Goal: Information Seeking & Learning: Learn about a topic

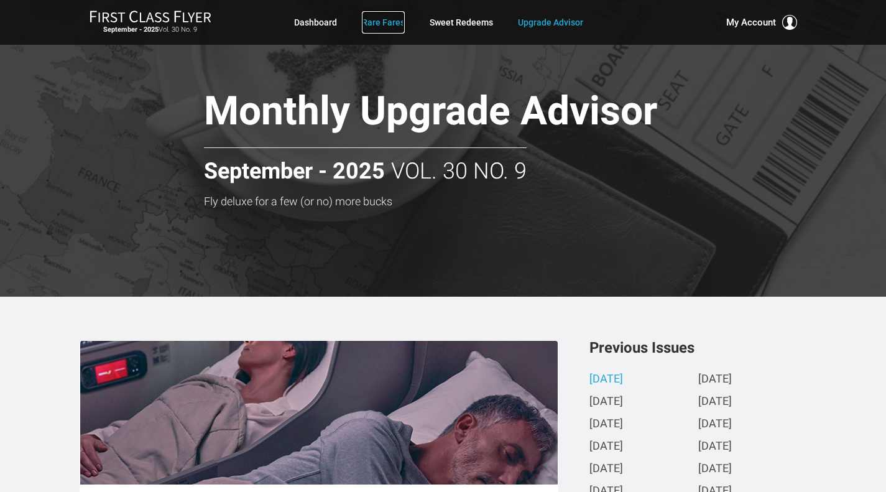
click at [377, 24] on link "Rare Fares" at bounding box center [383, 22] width 43 height 22
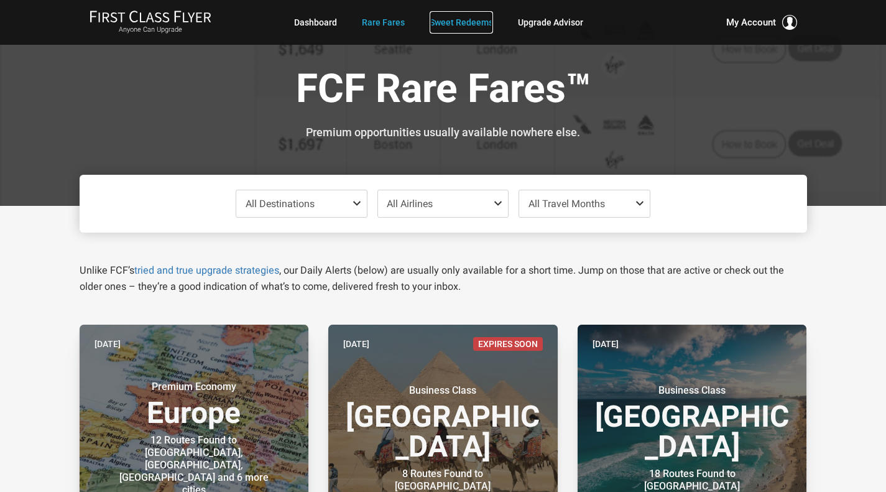
click at [468, 22] on link "Sweet Redeems" at bounding box center [461, 22] width 63 height 22
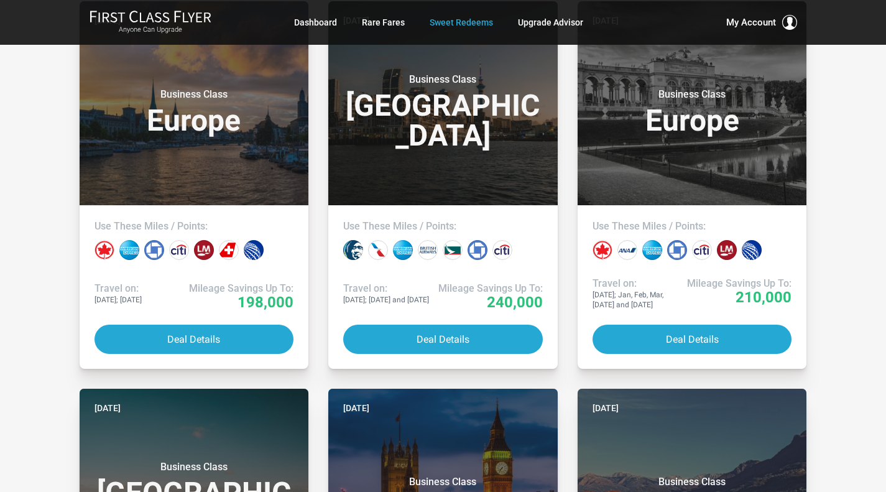
scroll to position [310, 0]
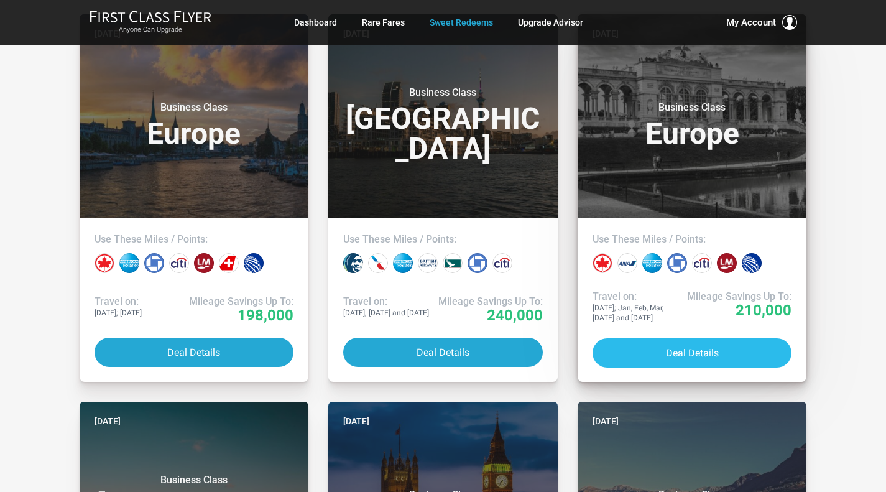
click at [674, 345] on button "Deal Details" at bounding box center [693, 352] width 200 height 29
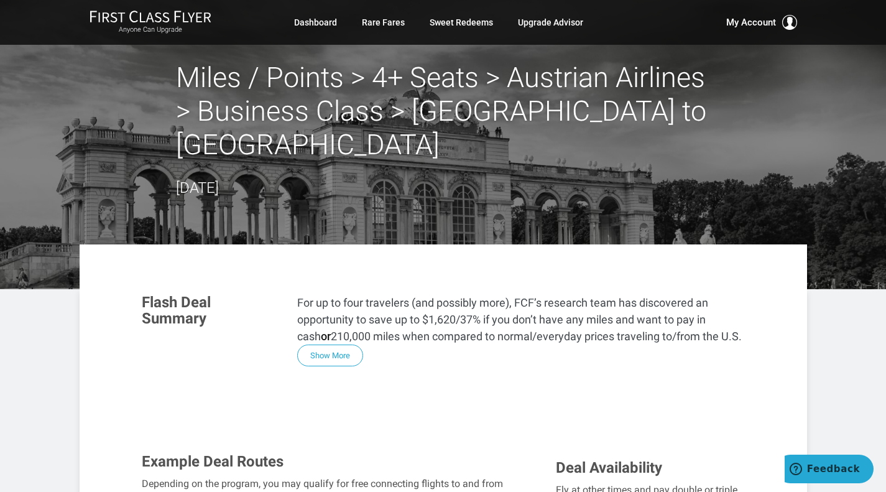
scroll to position [6, 0]
